Goal: Information Seeking & Learning: Learn about a topic

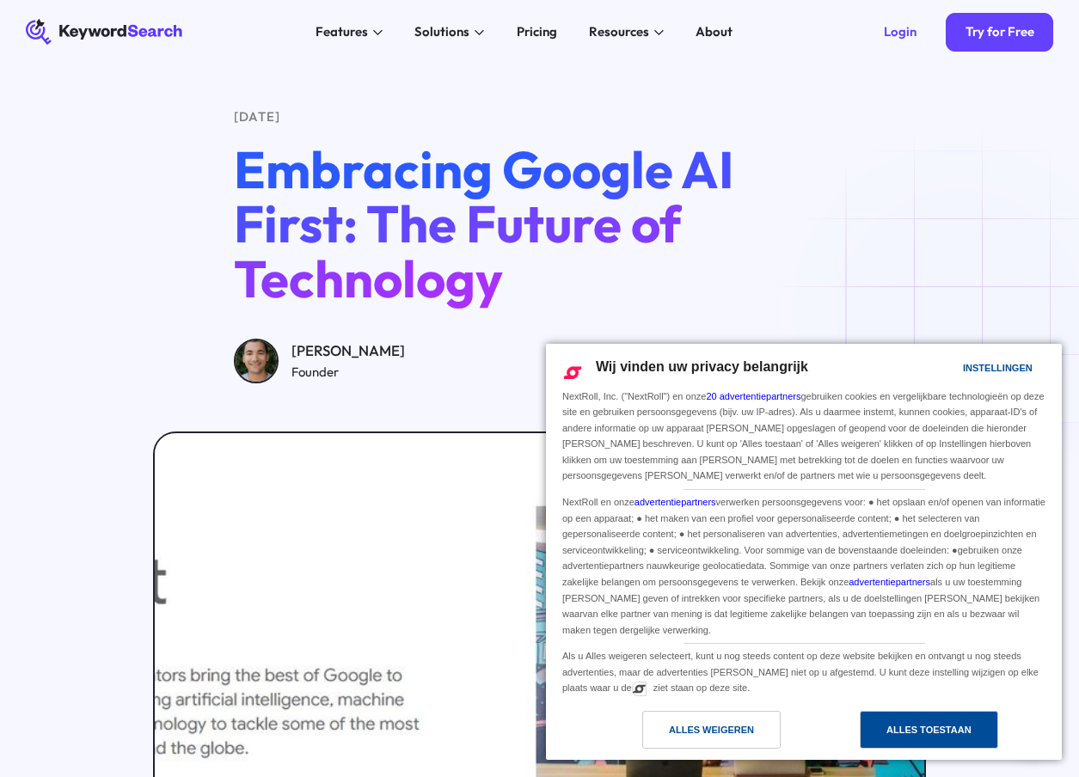
click at [939, 742] on div "Alles toestaan" at bounding box center [928, 730] width 138 height 38
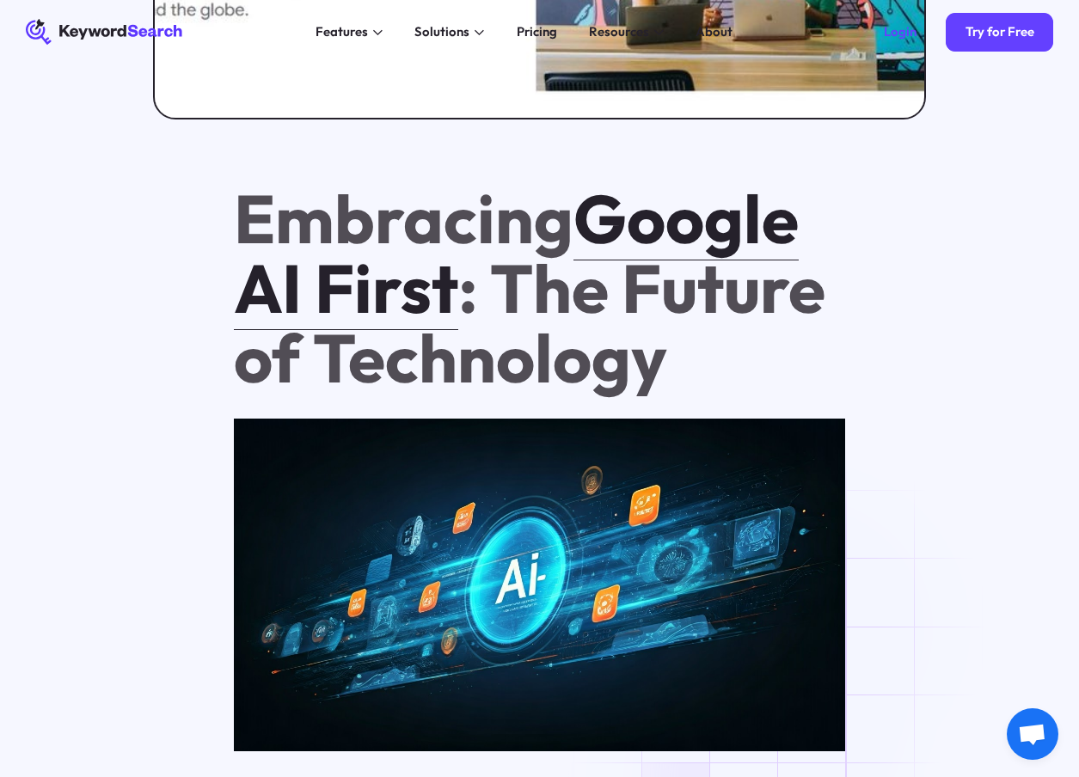
scroll to position [766, 0]
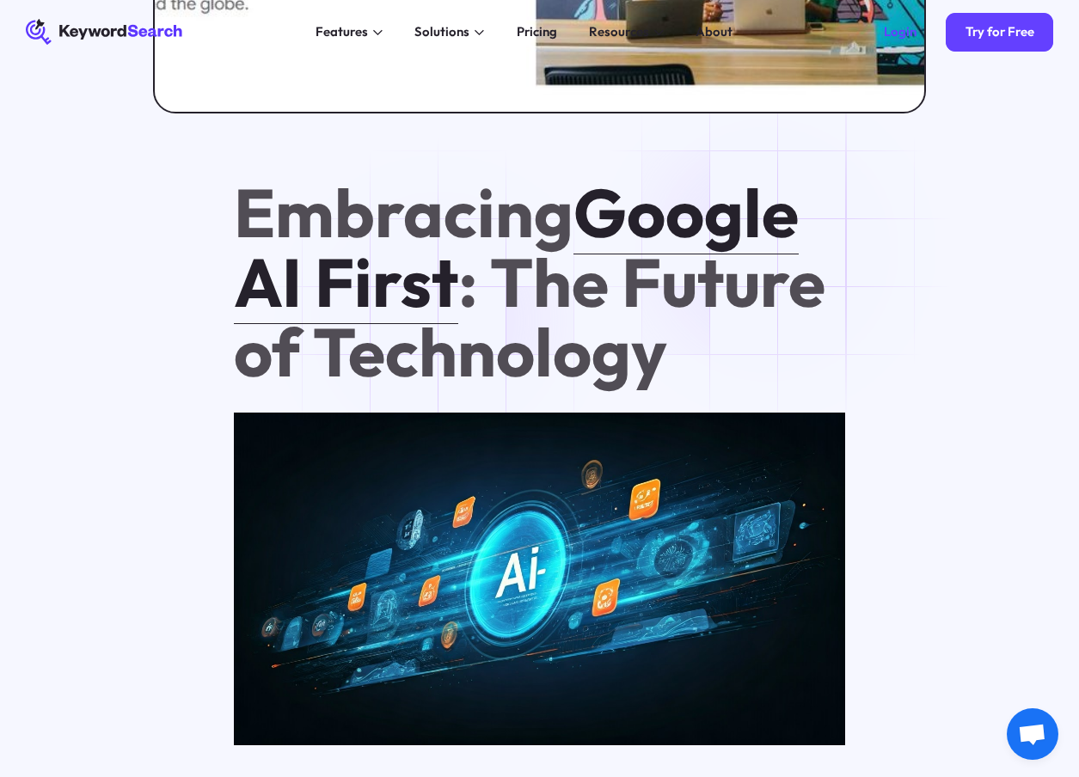
click at [440, 321] on h1 "Embracing Google AI First : The Future of Technology" at bounding box center [539, 282] width 611 height 209
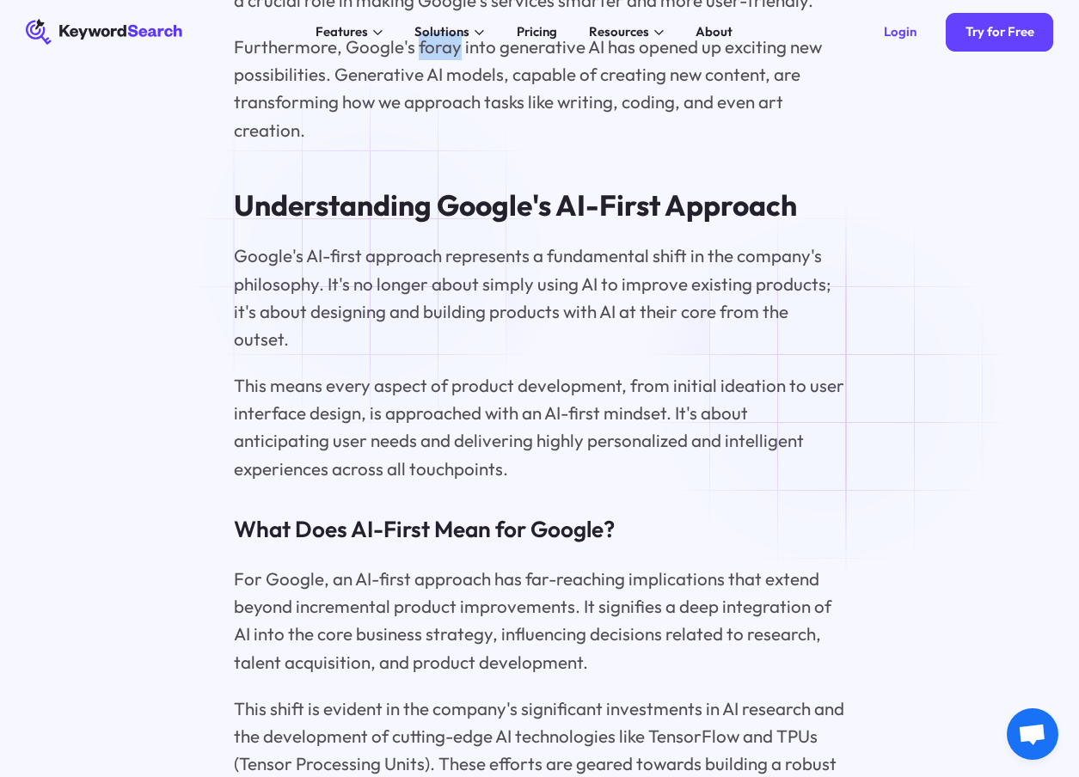
scroll to position [3979, 0]
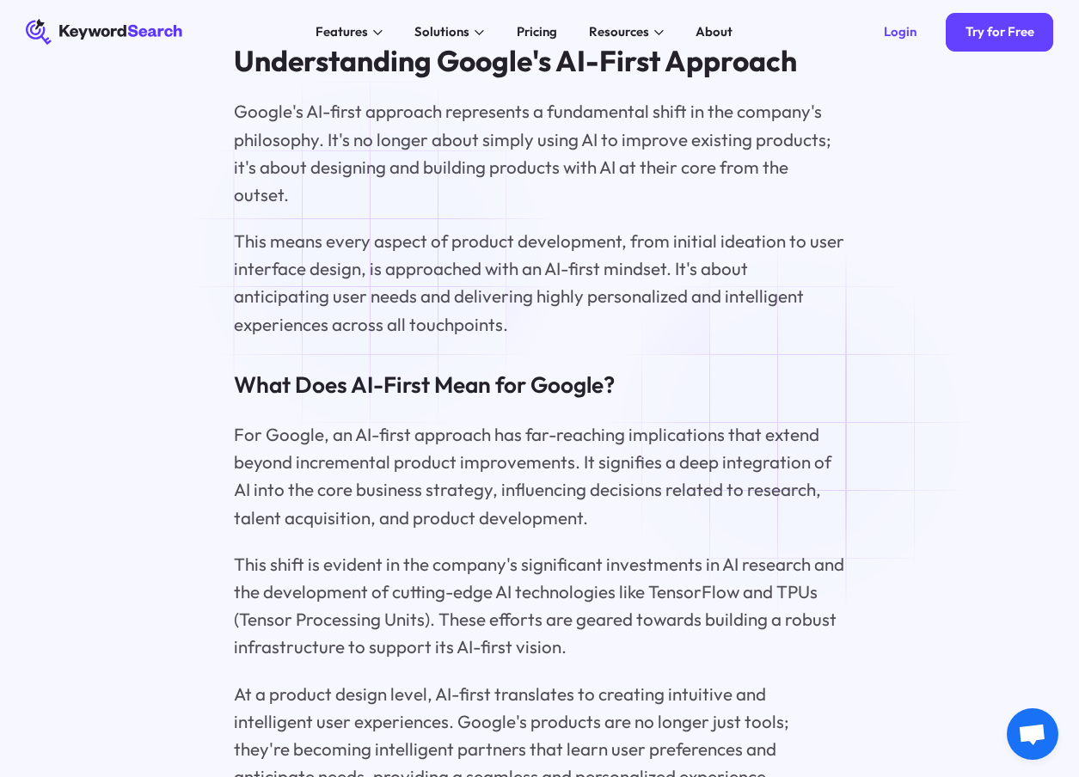
click at [372, 255] on p "This means every aspect of product development, from initial ideation to user i…" at bounding box center [539, 282] width 611 height 110
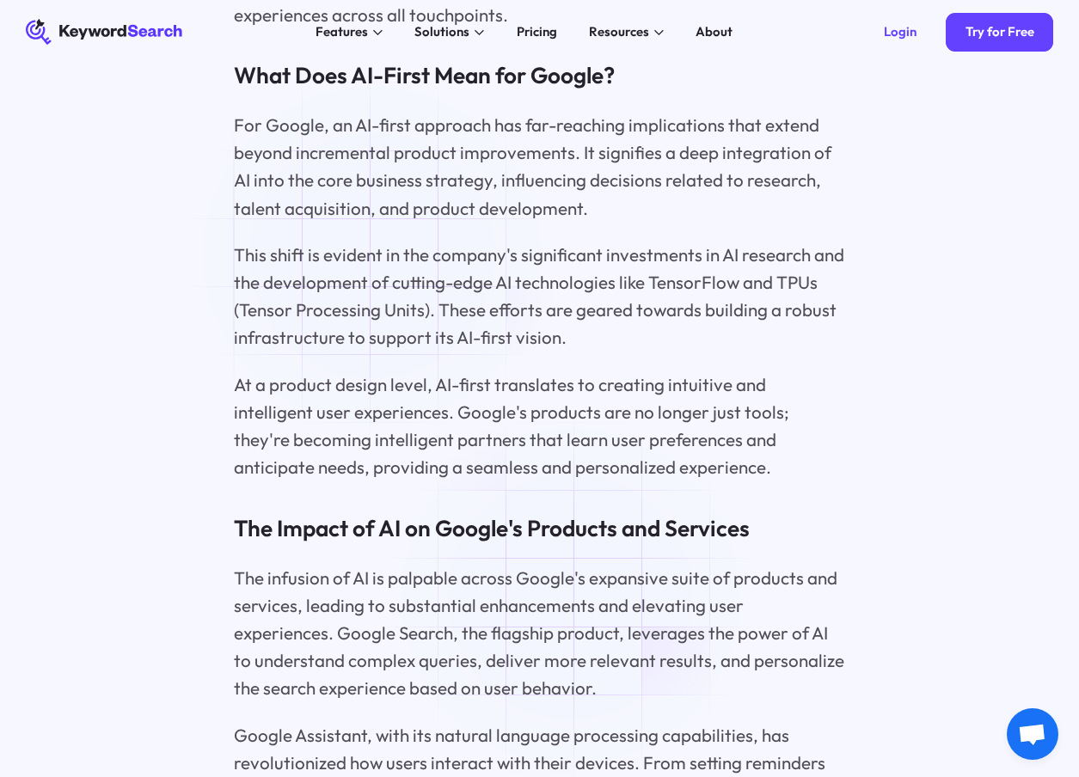
scroll to position [4289, 0]
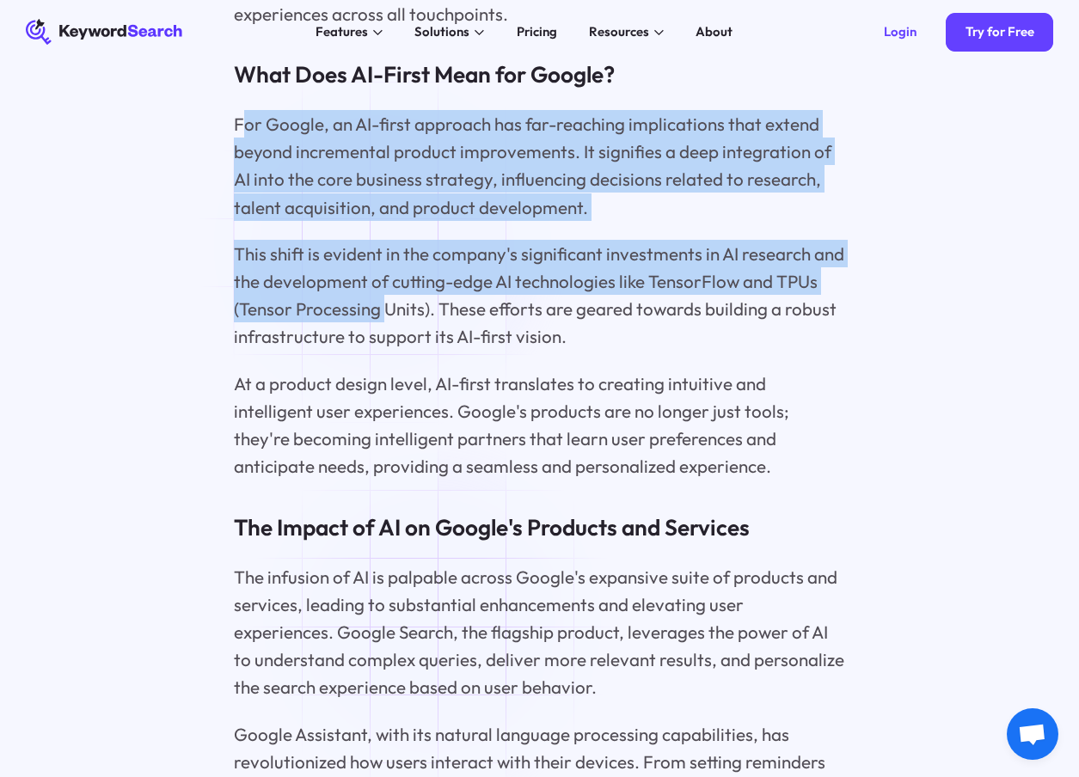
drag, startPoint x: 243, startPoint y: 76, endPoint x: 382, endPoint y: 247, distance: 219.9
click at [382, 247] on div "Embracing Google AI First : The Future of Technology Key Highlights Google's AI…" at bounding box center [539, 332] width 611 height 7356
click at [382, 247] on p "This shift is evident in the company's significant investments in AI research a…" at bounding box center [539, 295] width 611 height 110
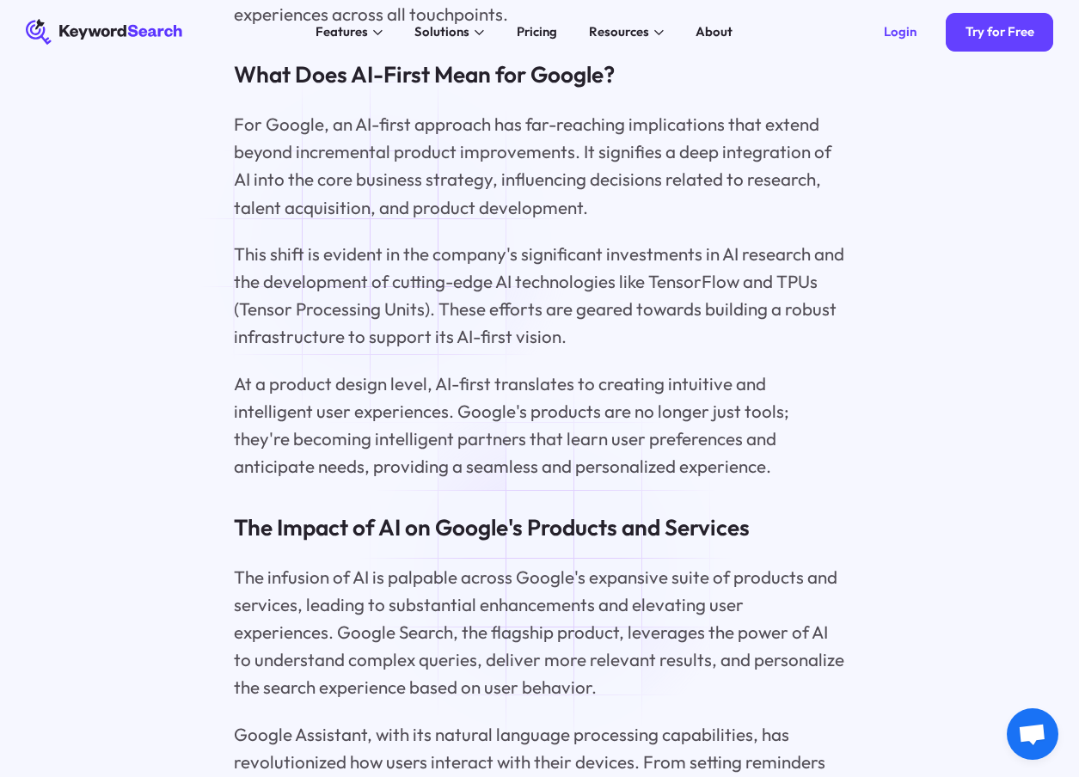
scroll to position [4313, 0]
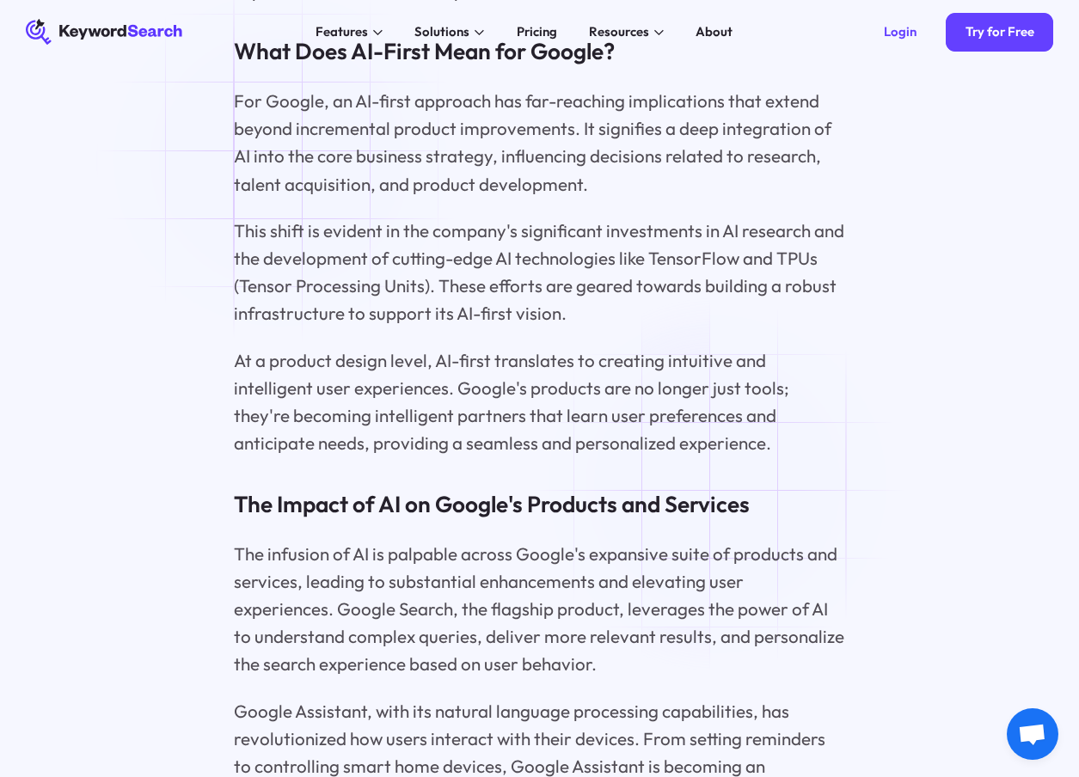
click at [280, 160] on div "Embracing Google AI First : The Future of Technology Key Highlights Google's AI…" at bounding box center [539, 309] width 611 height 7356
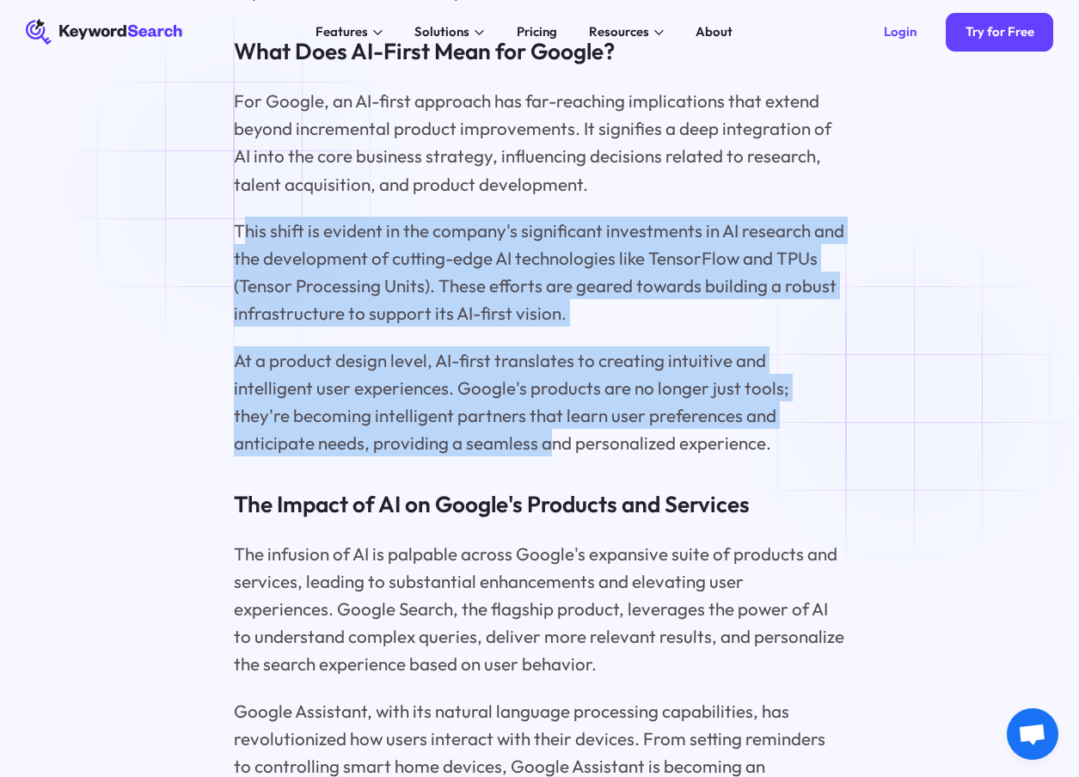
drag, startPoint x: 241, startPoint y: 186, endPoint x: 412, endPoint y: 375, distance: 254.3
click at [412, 375] on div "Embracing Google AI First : The Future of Technology Key Highlights Google's AI…" at bounding box center [539, 309] width 611 height 7356
click at [475, 260] on p "This shift is evident in the company's significant investments in AI research a…" at bounding box center [539, 272] width 611 height 110
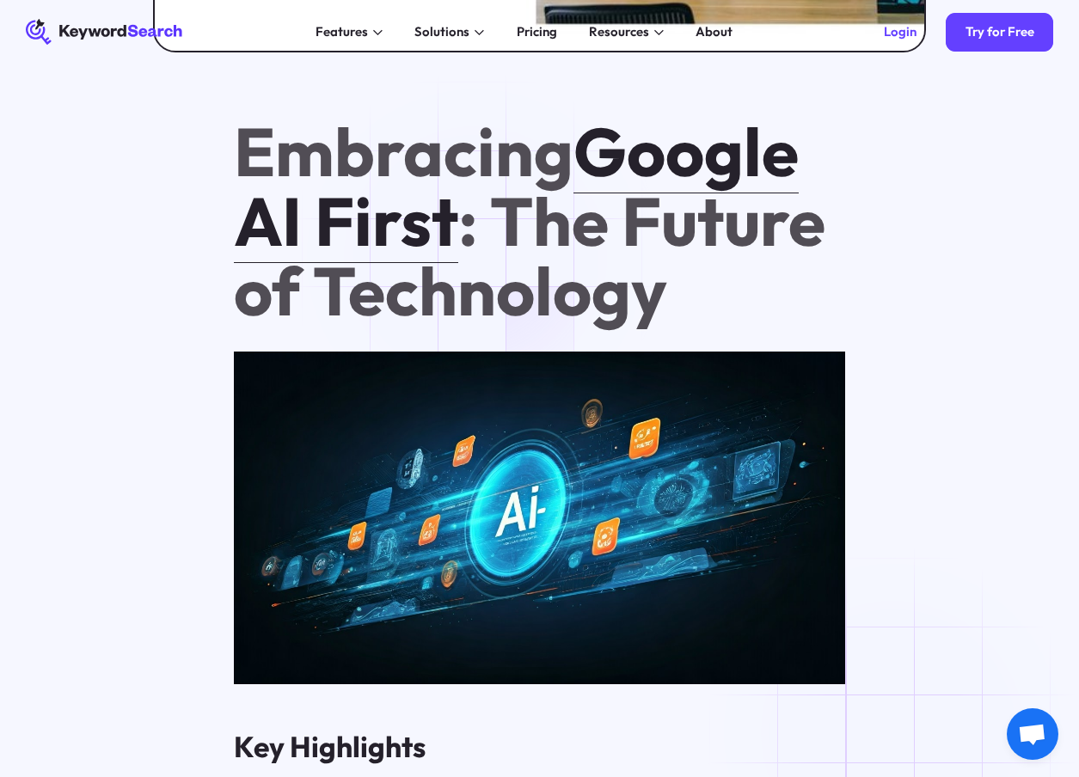
scroll to position [771, 0]
